Goal: Information Seeking & Learning: Find specific page/section

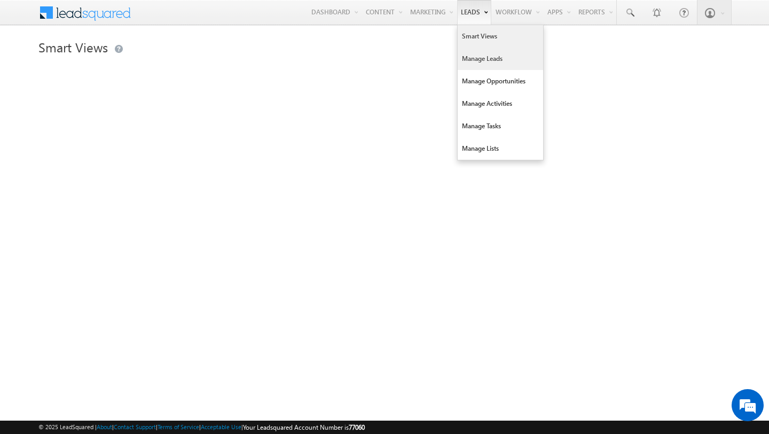
click at [467, 65] on link "Manage Leads" at bounding box center [500, 59] width 85 height 22
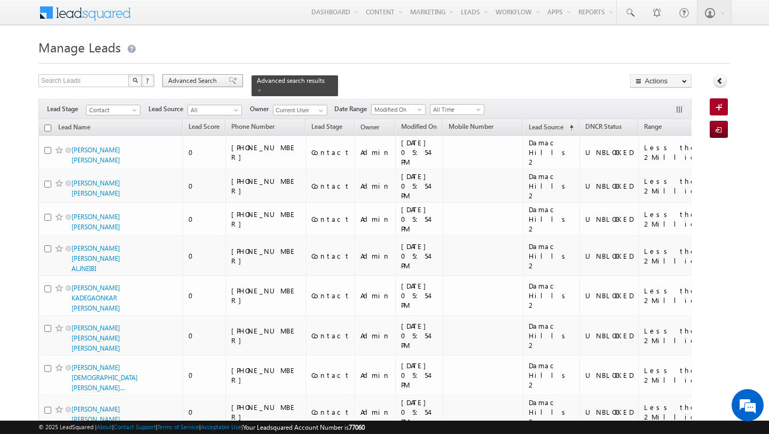
click at [187, 87] on div "Advanced Search" at bounding box center [202, 80] width 81 height 13
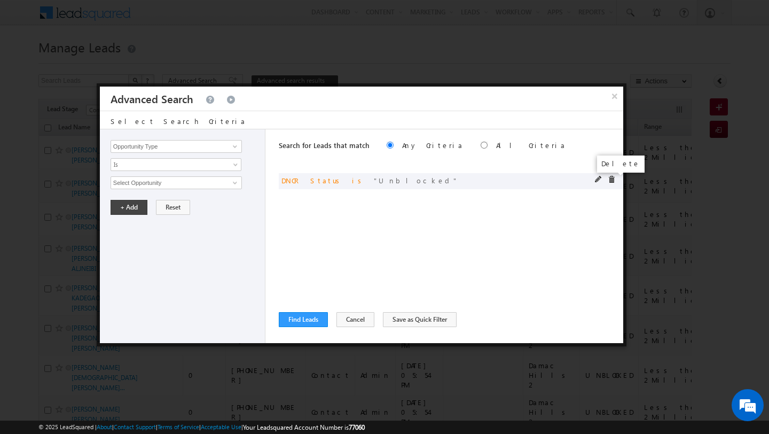
click at [609, 181] on span at bounding box center [611, 179] width 7 height 7
click at [174, 148] on input "Opportunity Type" at bounding box center [176, 146] width 131 height 13
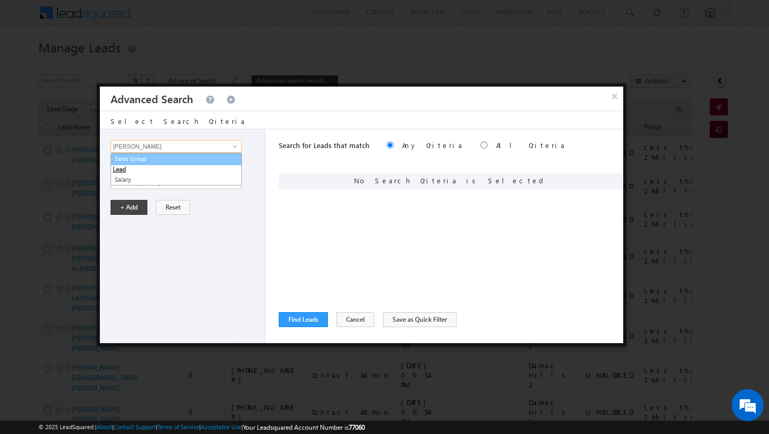
click at [142, 161] on link "Sales Group" at bounding box center [176, 159] width 131 height 12
type input "Sales Group"
click at [138, 185] on span "None Selected" at bounding box center [171, 183] width 121 height 12
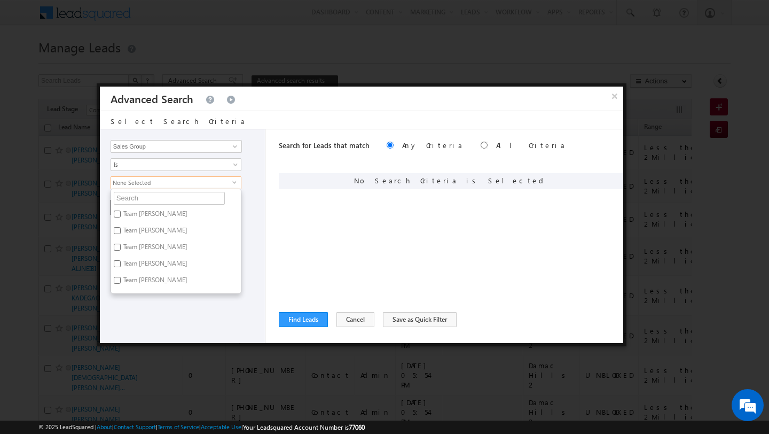
scroll to position [13, 0]
click at [144, 281] on label "TEAM [PERSON_NAME]" at bounding box center [156, 285] width 90 height 17
click at [121, 281] on input "TEAM [PERSON_NAME]" at bounding box center [117, 283] width 7 height 7
checkbox input "true"
click at [144, 311] on div "Opportunity Type Lead Activity Task Sales Group Prospect Id Address 1 Address 2…" at bounding box center [183, 236] width 166 height 214
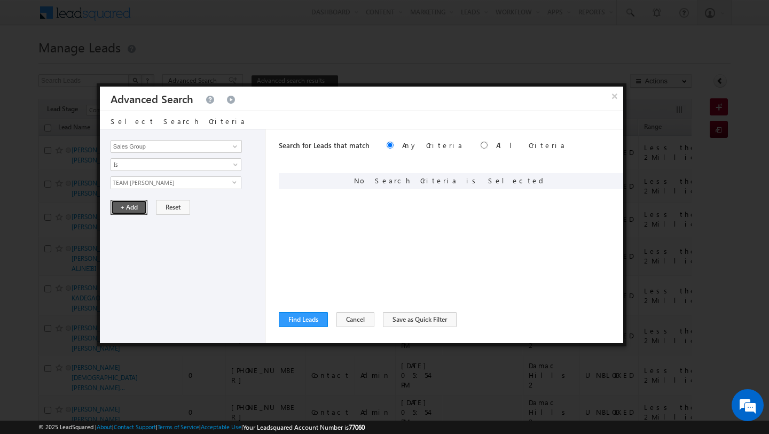
click at [132, 208] on button "+ Add" at bounding box center [129, 207] width 37 height 15
click at [304, 309] on div "Search for Leads that match Any Criteria All Criteria Note that the current tri…" at bounding box center [451, 236] width 344 height 214
click at [303, 313] on button "Find Leads" at bounding box center [303, 319] width 49 height 15
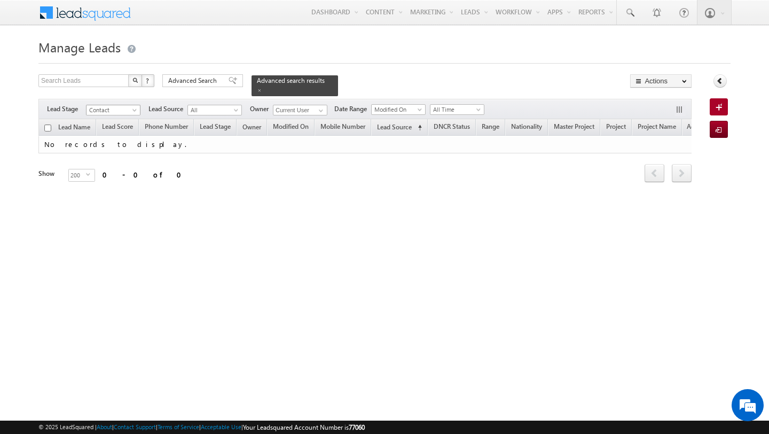
click at [97, 108] on span "Contact" at bounding box center [112, 110] width 51 height 10
click at [108, 119] on link "All" at bounding box center [114, 121] width 54 height 10
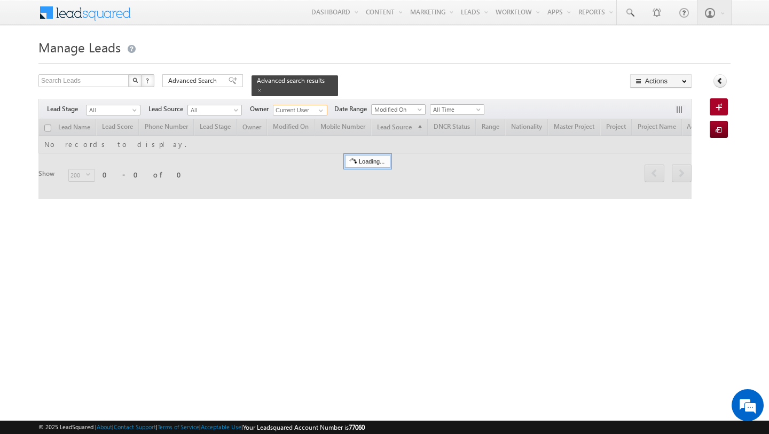
click at [292, 108] on input "Current User" at bounding box center [300, 110] width 54 height 11
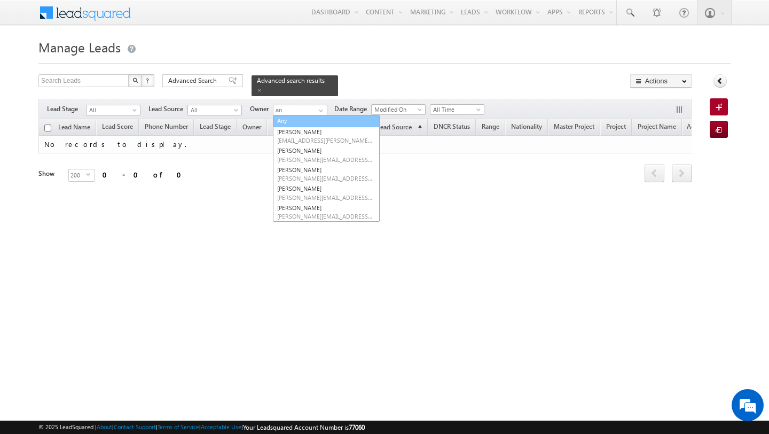
click at [292, 115] on link "Any" at bounding box center [326, 121] width 107 height 12
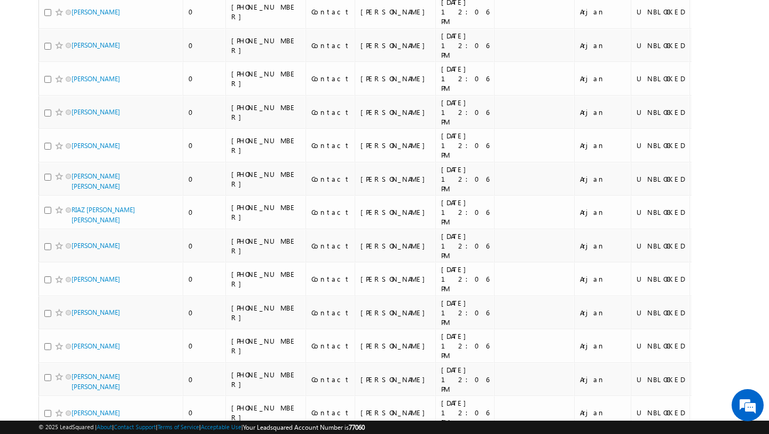
scroll to position [0, 0]
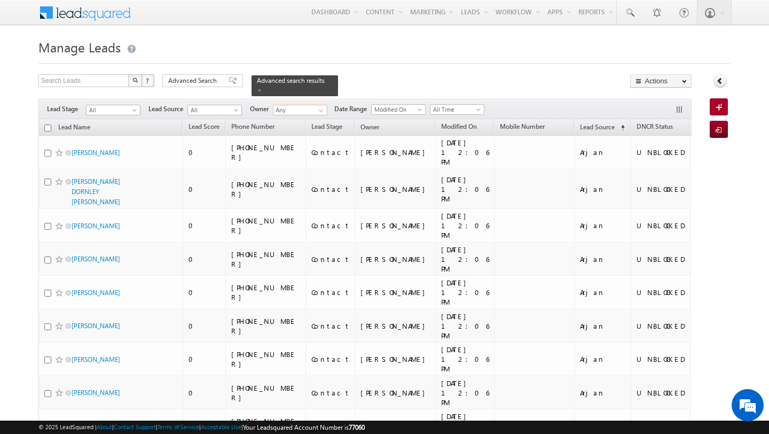
click at [279, 106] on input "Any" at bounding box center [300, 110] width 54 height 11
click at [289, 118] on link "Khyati [EMAIL_ADDRESS][DOMAIN_NAME]" at bounding box center [326, 125] width 107 height 20
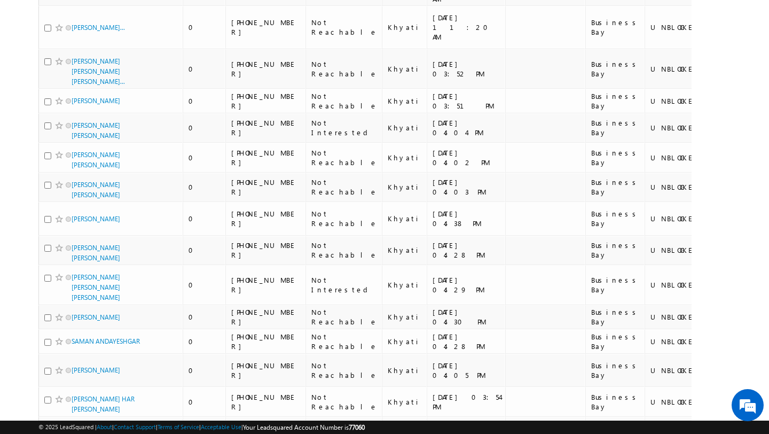
scroll to position [126, 0]
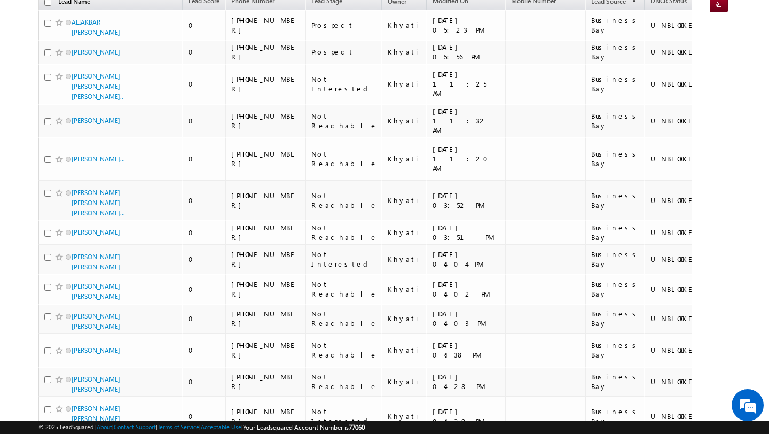
type input "Khyati"
